Goal: Register for event/course

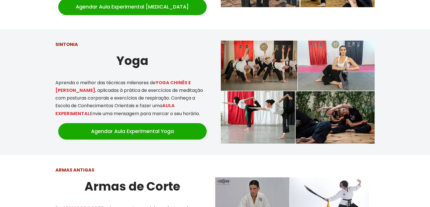
scroll to position [623, 0]
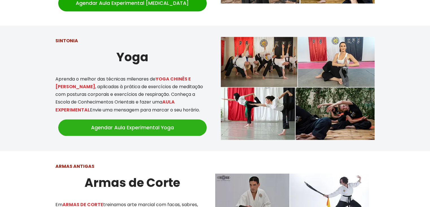
click at [127, 119] on link "Agendar Aula Experimental Yoga" at bounding box center [132, 127] width 149 height 16
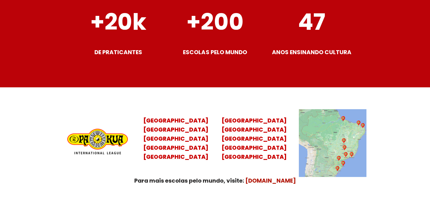
scroll to position [2207, 0]
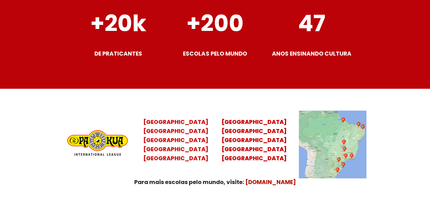
click at [178, 144] on mark "Santa Catarina Paraná São Paulo Rio de Janeiro" at bounding box center [175, 144] width 65 height 35
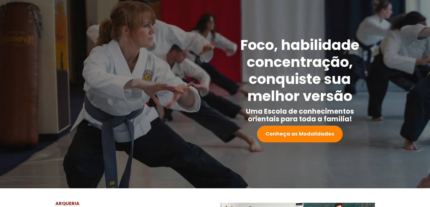
scroll to position [57, 0]
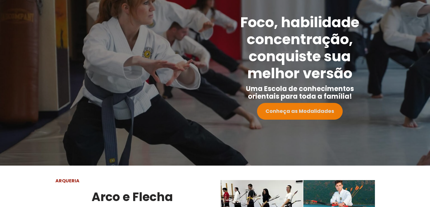
click at [324, 113] on strong "Conheça as Modalidades" at bounding box center [300, 110] width 69 height 7
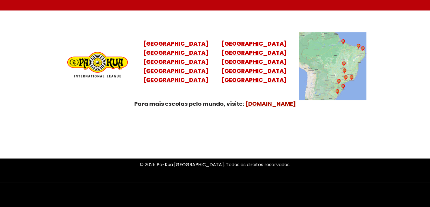
scroll to position [2292, 0]
